Goal: Contribute content: Add original content to the website for others to see

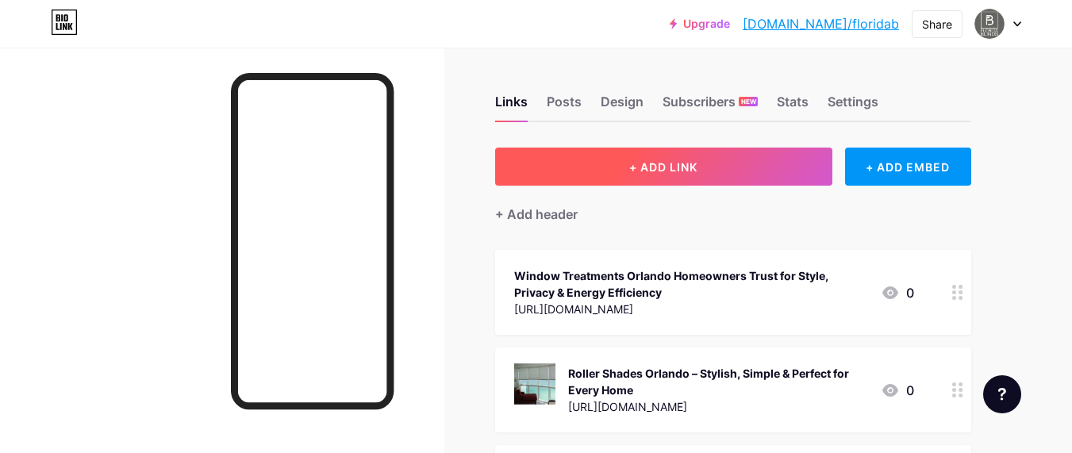
click at [640, 170] on span "+ ADD LINK" at bounding box center [663, 166] width 68 height 13
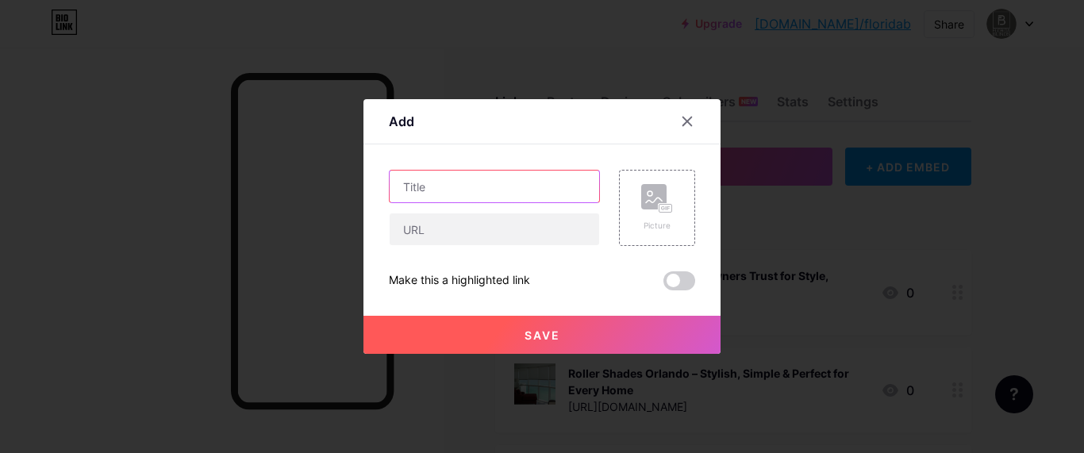
click at [424, 196] on input "text" at bounding box center [494, 187] width 209 height 32
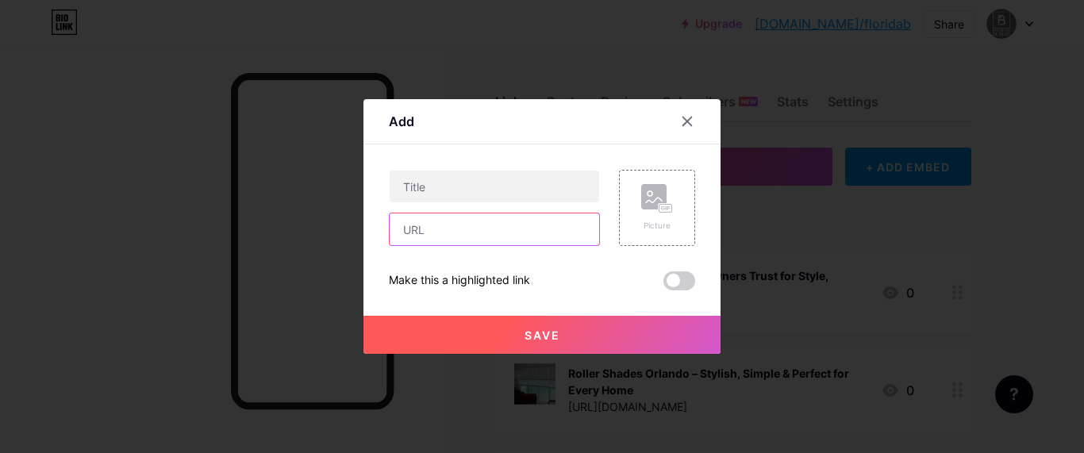
click at [462, 225] on input "text" at bounding box center [494, 229] width 209 height 32
paste input "[URL][DOMAIN_NAME]"
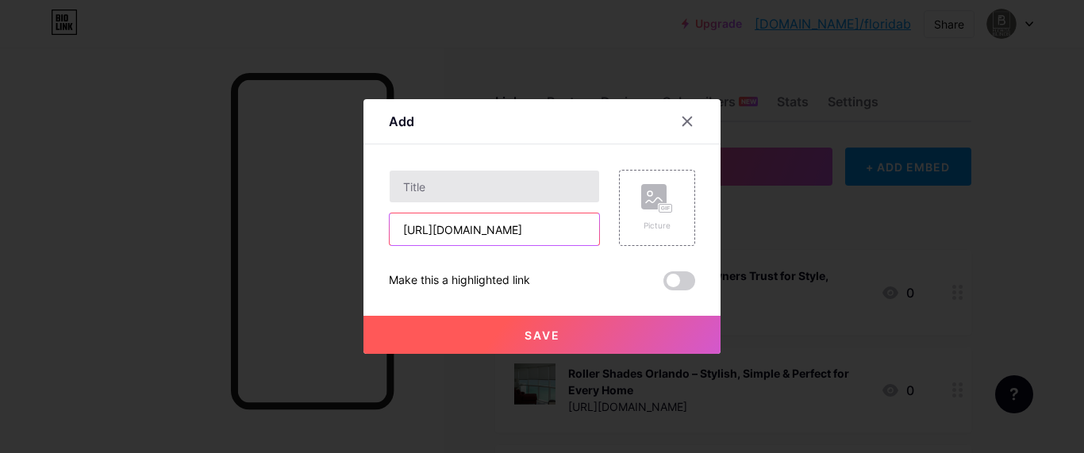
type input "[URL][DOMAIN_NAME]"
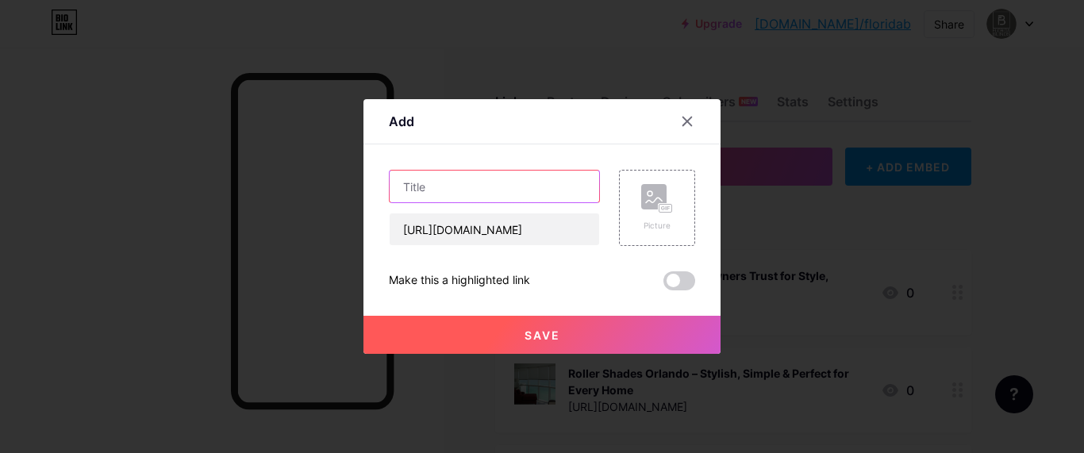
scroll to position [0, 0]
click at [421, 186] on input "text" at bounding box center [494, 187] width 209 height 32
click at [444, 177] on input "text" at bounding box center [494, 187] width 209 height 32
paste input "Vertical Blinds Orlando — Stylish, Functional, and Perfect for Any Space"
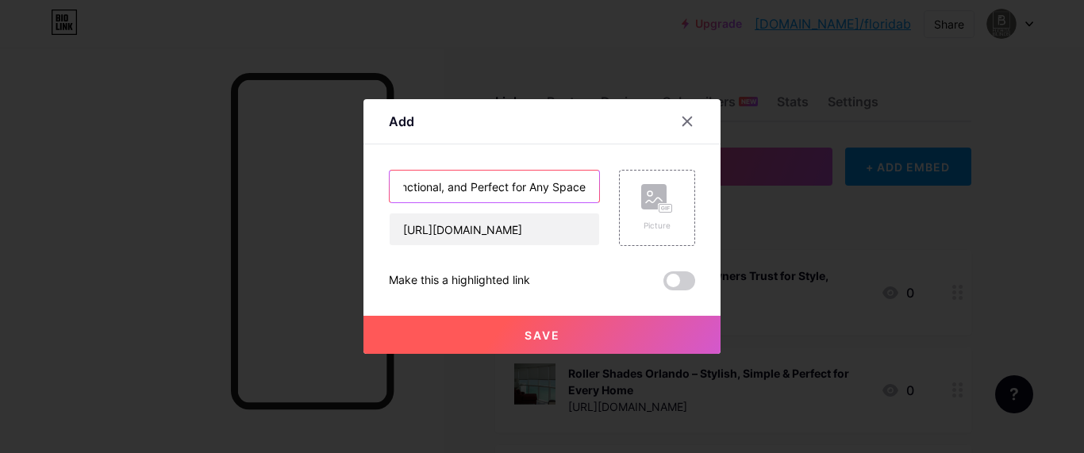
type input "Vertical Blinds Orlando — Stylish, Functional, and Perfect for Any Space"
click at [676, 278] on span at bounding box center [679, 280] width 32 height 19
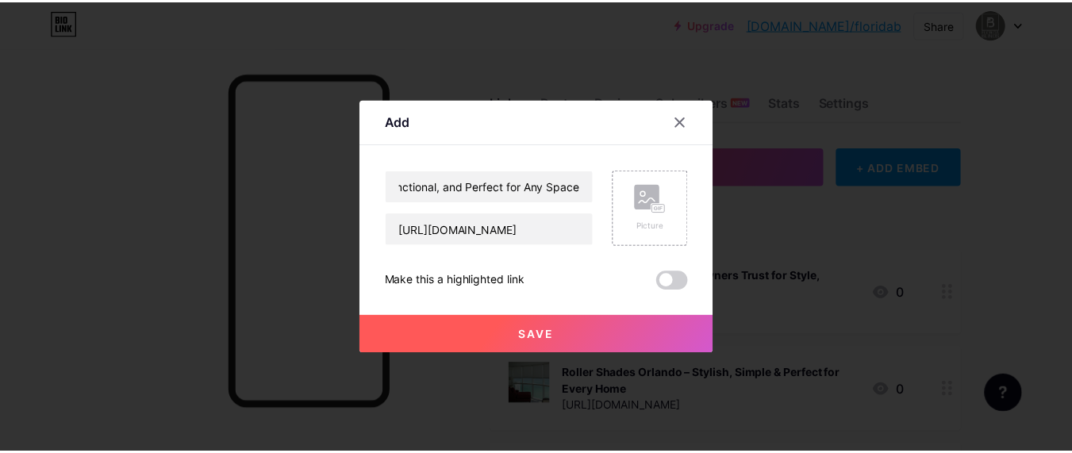
scroll to position [0, 0]
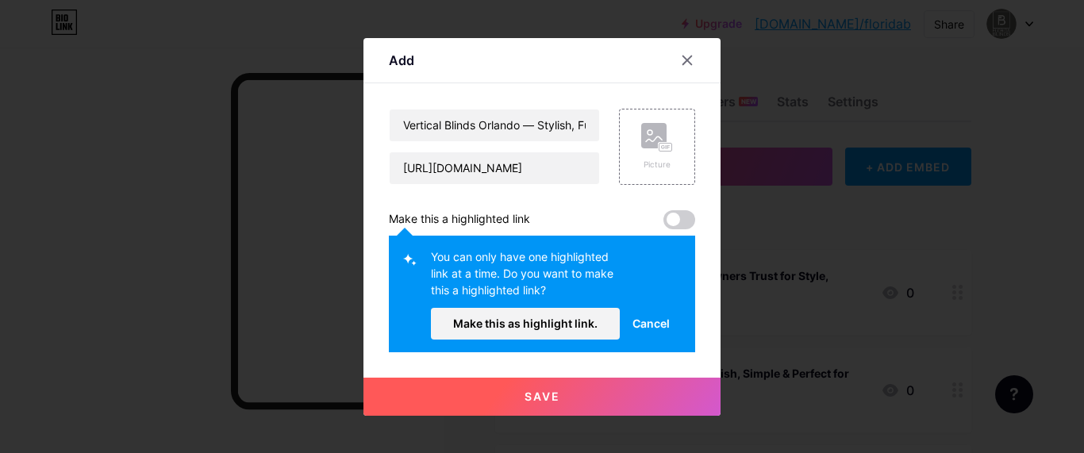
click at [563, 402] on button "Save" at bounding box center [541, 397] width 357 height 38
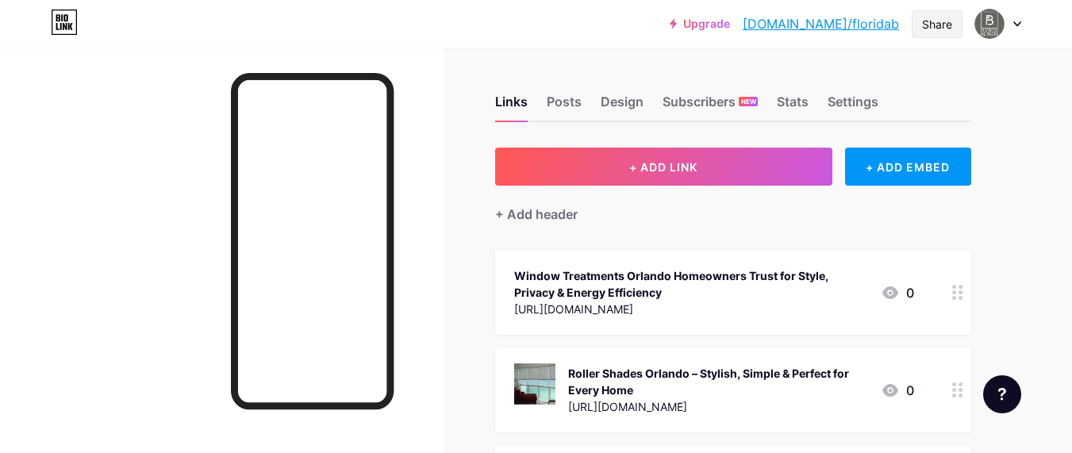
click at [928, 20] on div "Share" at bounding box center [937, 24] width 30 height 17
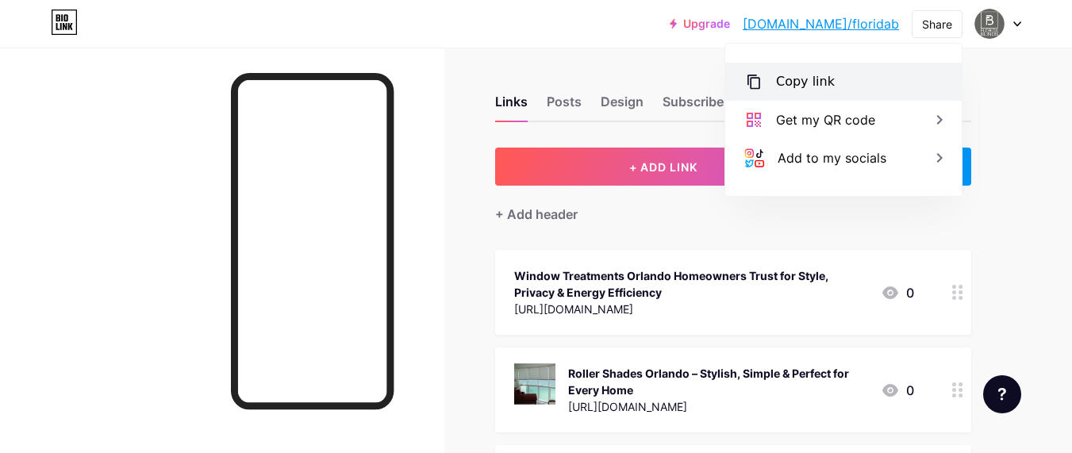
click at [800, 80] on div "Copy link" at bounding box center [805, 81] width 59 height 19
